Goal: Information Seeking & Learning: Learn about a topic

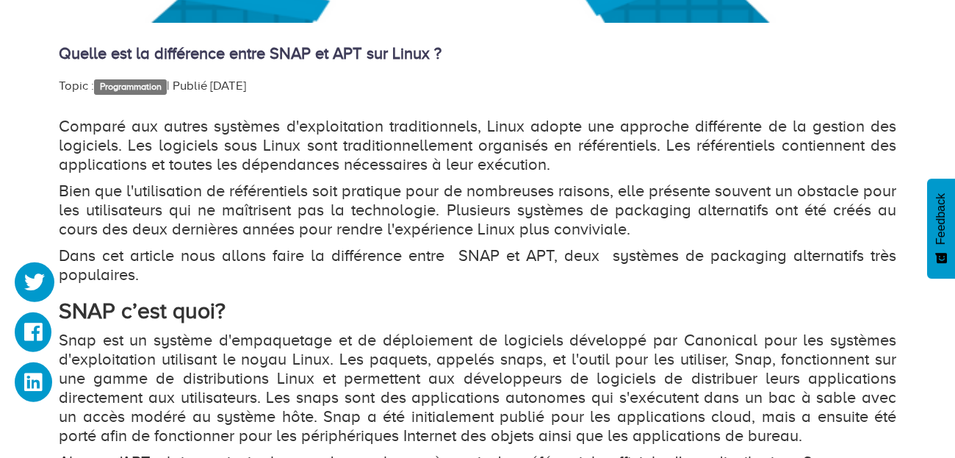
scroll to position [811, 0]
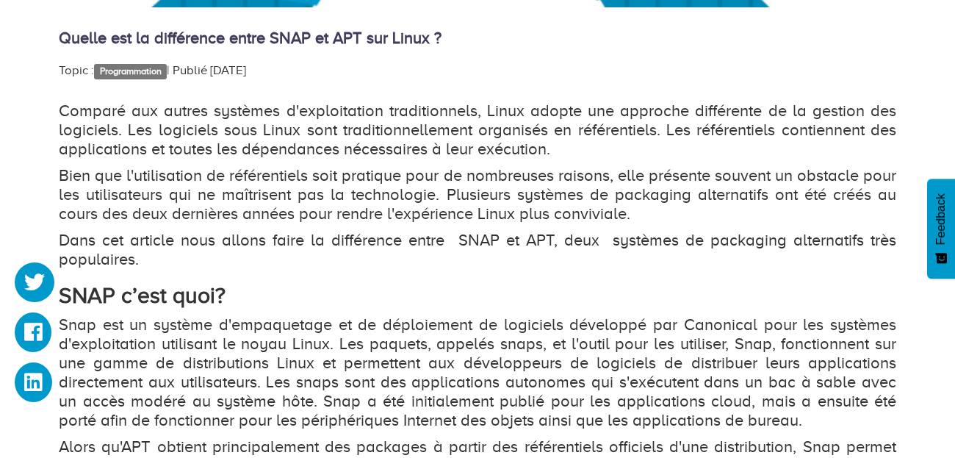
click at [511, 192] on p "Bien que l'utilisation de référentiels soit pratique pour de nombreuses raisons…" at bounding box center [478, 194] width 838 height 57
click at [245, 198] on p "Bien que l'utilisation de référentiels soit pratique pour de nombreuses raisons…" at bounding box center [478, 194] width 838 height 57
click at [182, 240] on p "Dans cet article nous allons faire la différence entre SNAP et APT, deux systèm…" at bounding box center [478, 250] width 838 height 38
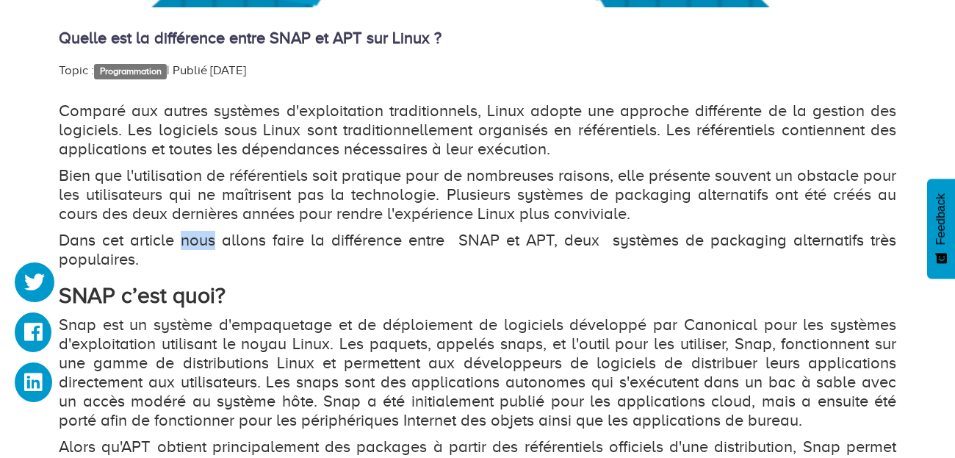
click at [182, 240] on p "Dans cet article nous allons faire la différence entre SNAP et APT, deux systèm…" at bounding box center [478, 250] width 838 height 38
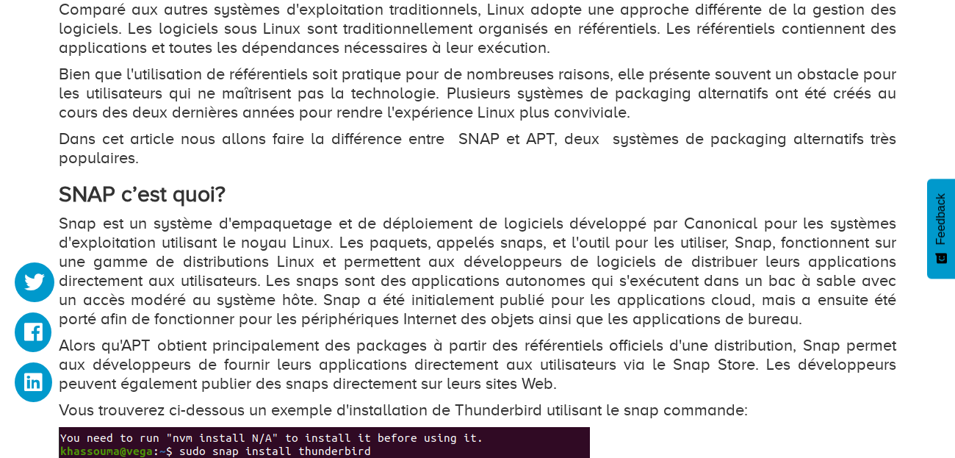
scroll to position [1014, 0]
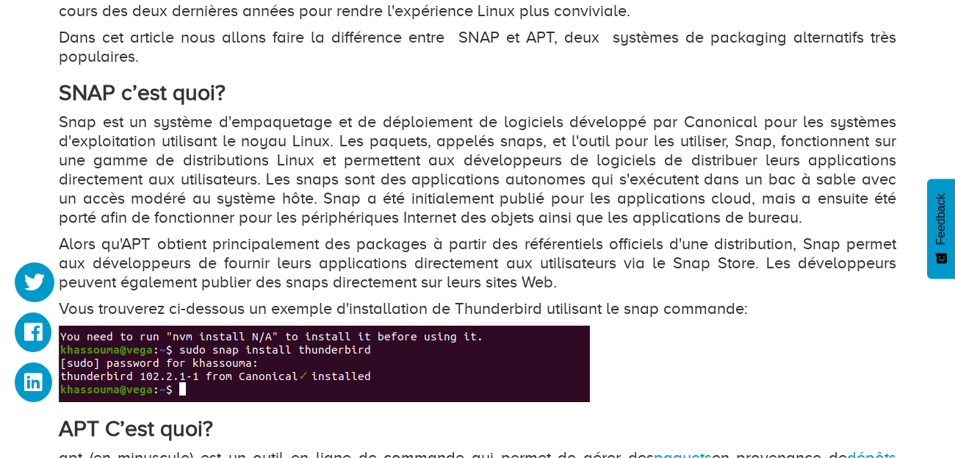
click at [714, 123] on p "Snap est un système d'empaquetage et de déploiement de logiciels développé par …" at bounding box center [478, 169] width 838 height 115
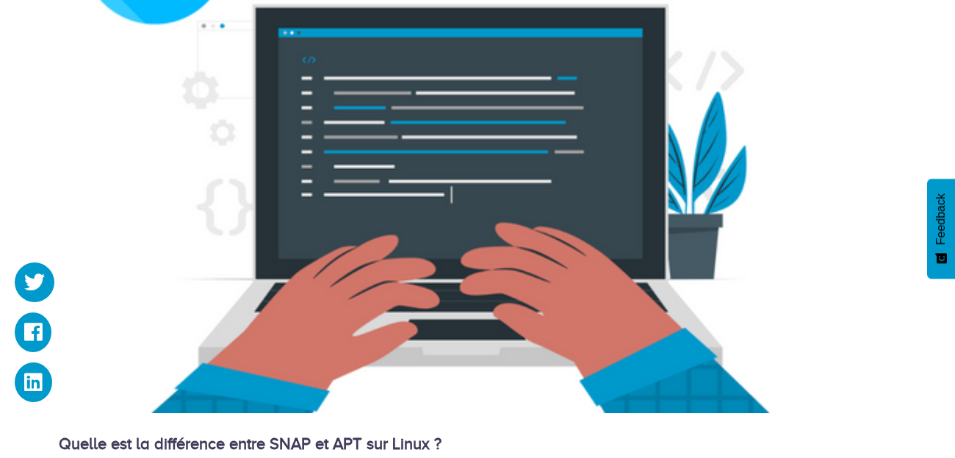
scroll to position [0, 0]
